Goal: Information Seeking & Learning: Learn about a topic

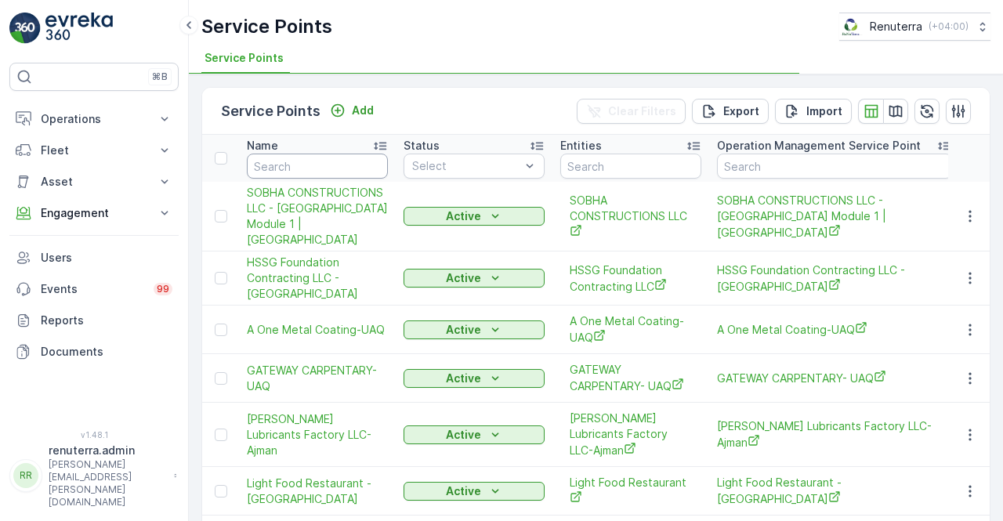
click at [267, 164] on input "text" at bounding box center [317, 166] width 141 height 25
click at [63, 252] on p "Users" at bounding box center [107, 258] width 132 height 16
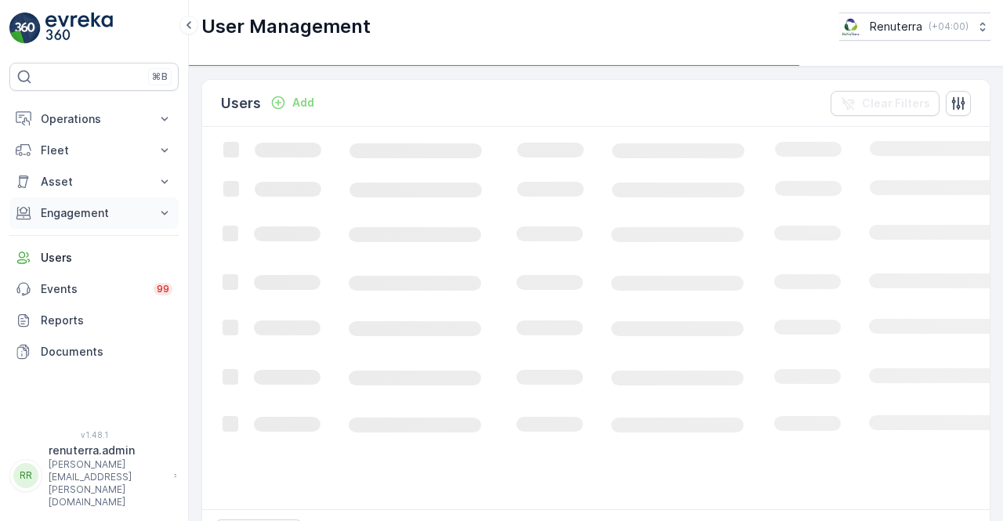
click at [96, 212] on p "Engagement" at bounding box center [94, 213] width 107 height 16
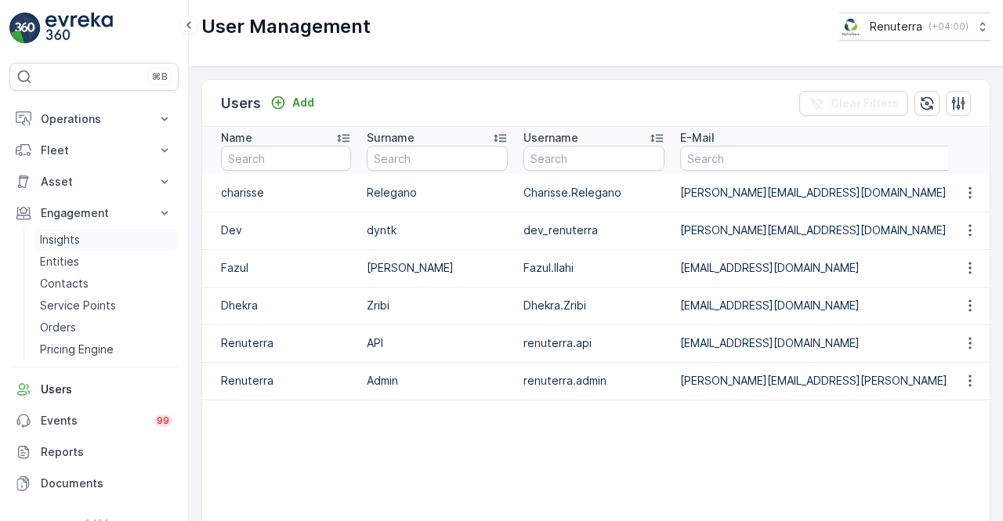
click at [101, 242] on link "Insights" at bounding box center [106, 240] width 145 height 22
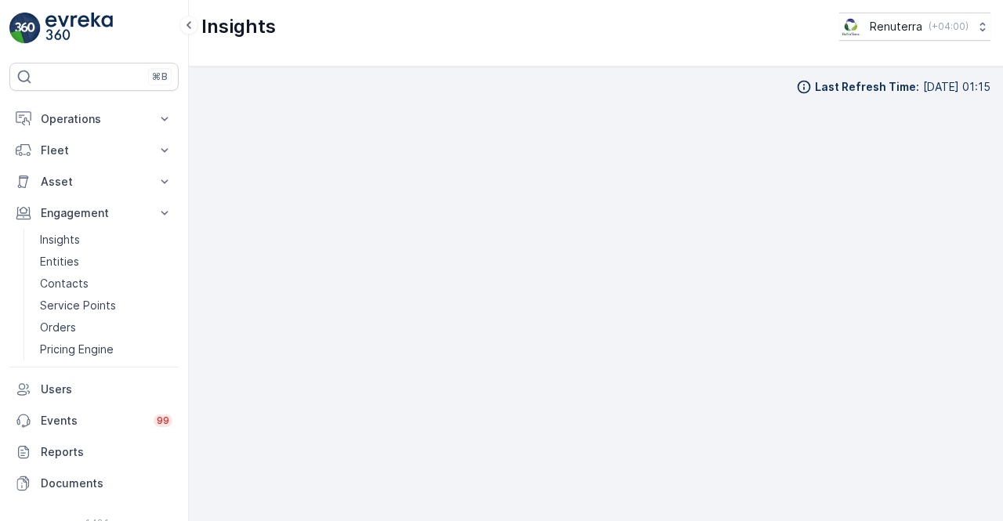
scroll to position [11, 0]
click at [990, 369] on div "Last Refresh Time : [DATE] 01:15" at bounding box center [596, 294] width 814 height 454
click at [991, 416] on div "Last Refresh Time : [DATE] 01:15" at bounding box center [596, 294] width 814 height 454
